Goal: Task Accomplishment & Management: Use online tool/utility

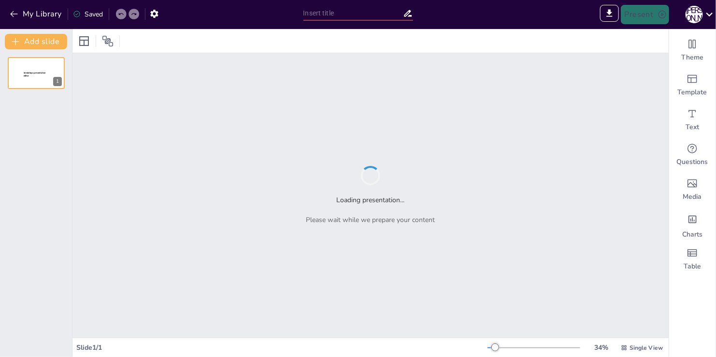
type input "Аналіз проблем розвитку соціальної сфери в Дачненській громаді: виклики та можл…"
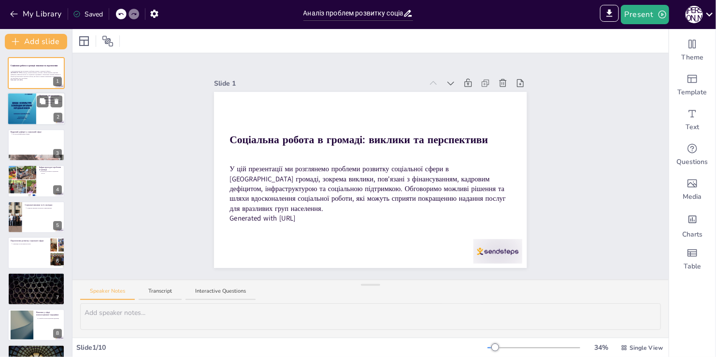
click at [34, 116] on div at bounding box center [21, 109] width 29 height 42
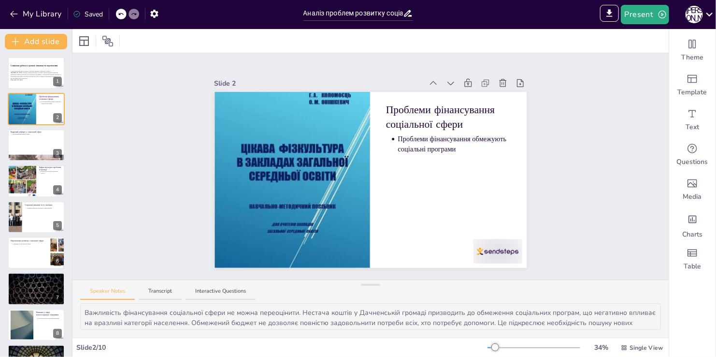
click at [29, 198] on div "Соціальна робота в громаді: виклики та перспективи У цій презентації ми розглян…" at bounding box center [36, 235] width 72 height 356
click at [29, 174] on div at bounding box center [21, 180] width 39 height 33
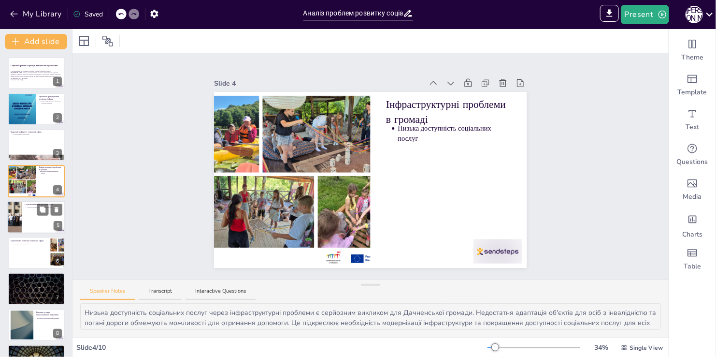
click at [26, 230] on div at bounding box center [36, 217] width 58 height 33
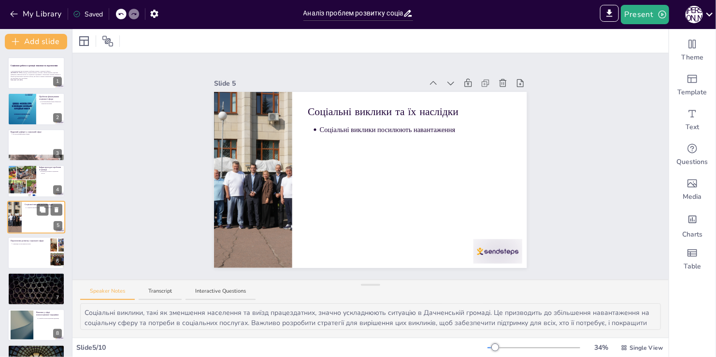
scroll to position [14, 0]
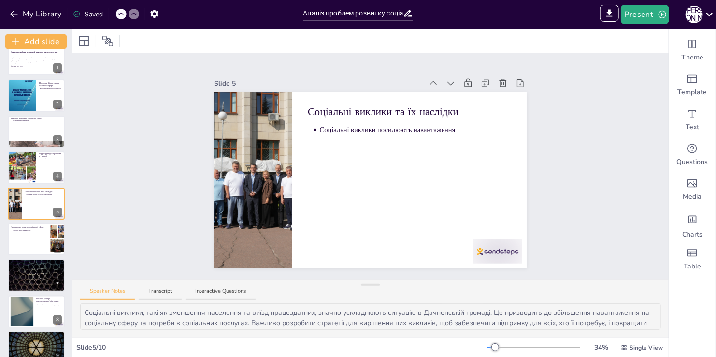
click at [36, 78] on div "Соціальна робота в громаді: виклики та перспективи У цій презентації ми розглян…" at bounding box center [36, 221] width 72 height 356
click at [21, 86] on div at bounding box center [21, 95] width 29 height 42
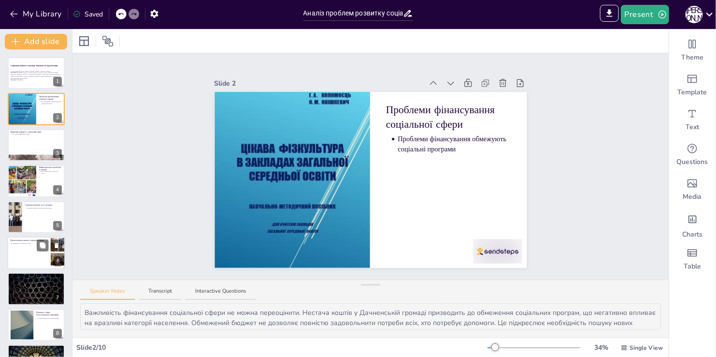
scroll to position [63, 0]
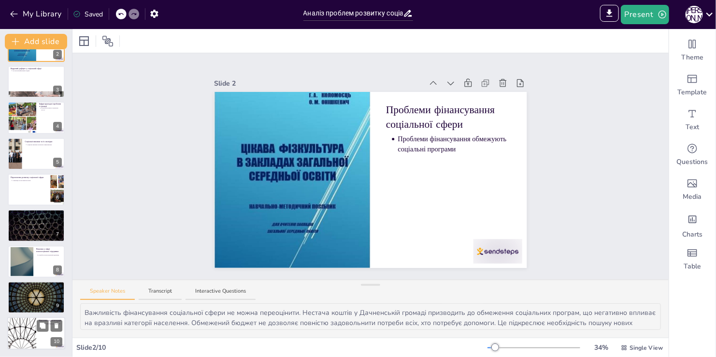
click at [32, 329] on div at bounding box center [22, 333] width 58 height 33
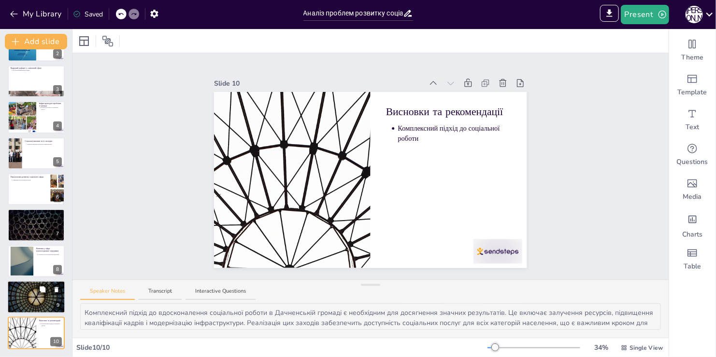
click at [26, 291] on div at bounding box center [36, 296] width 58 height 33
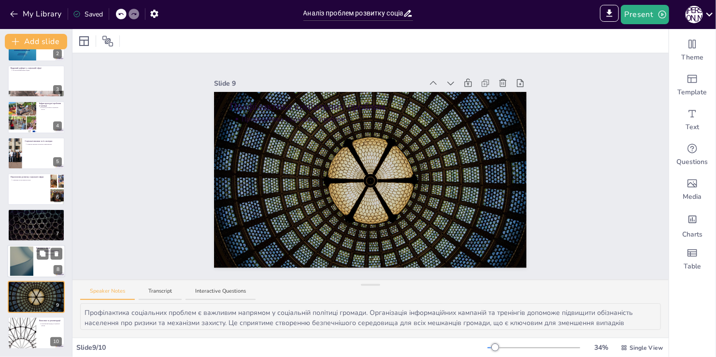
click at [32, 265] on div at bounding box center [22, 260] width 52 height 29
type textarea "Потреба в психосоціальній підтримці зросла внаслідок війни, і це вимагає термін…"
